Goal: Navigation & Orientation: Find specific page/section

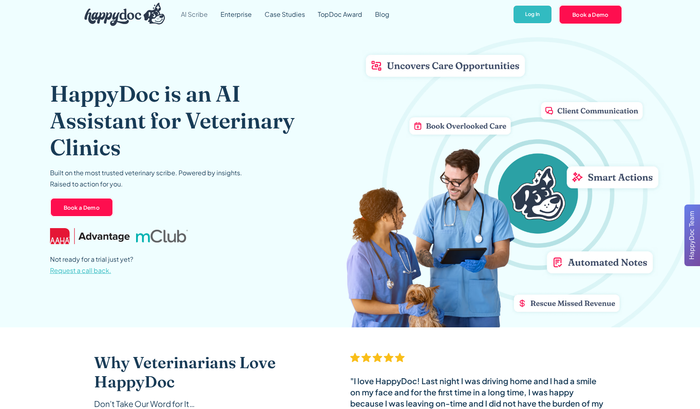
click at [204, 15] on link "AI Scribe" at bounding box center [195, 14] width 40 height 29
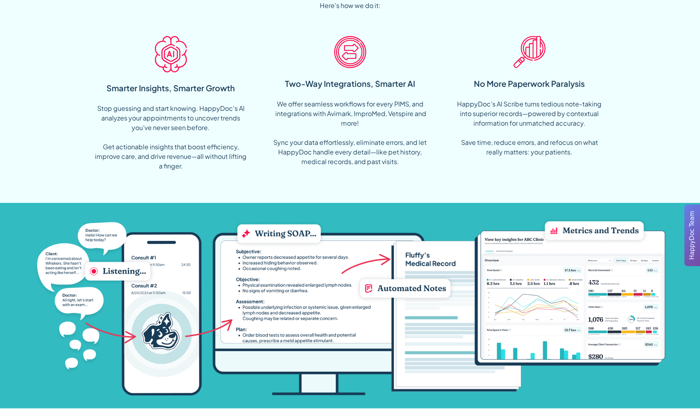
scroll to position [598, 0]
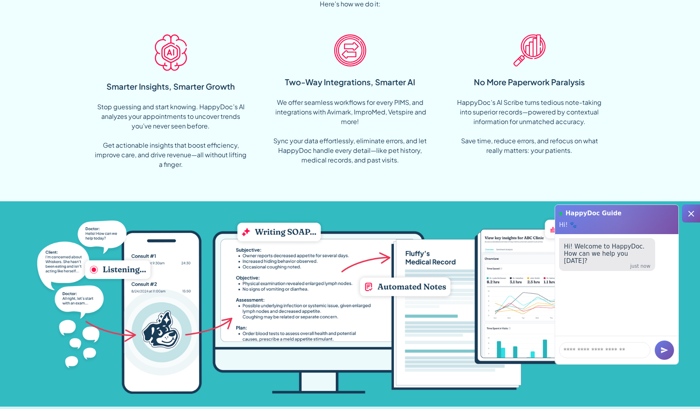
click at [691, 212] on icon at bounding box center [692, 214] width 10 height 10
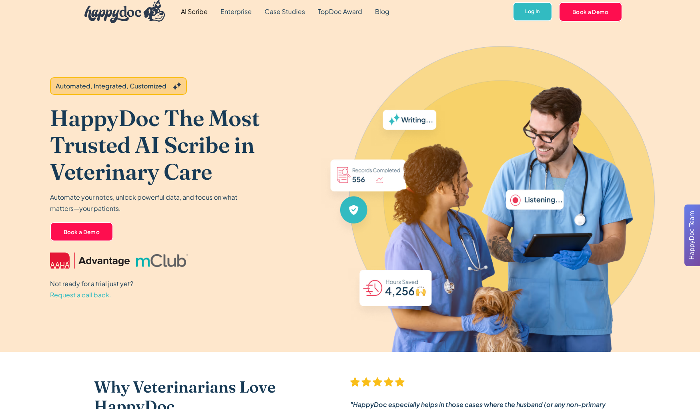
scroll to position [0, 0]
